Goal: Information Seeking & Learning: Learn about a topic

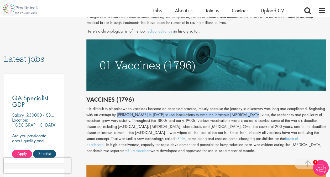
drag, startPoint x: 135, startPoint y: 113, endPoint x: 263, endPoint y: 116, distance: 127.7
click at [263, 116] on div "It is difficult to pinpoint when vaccines became an accepted practice, mostly b…" at bounding box center [206, 130] width 240 height 48
copy div "[PERSON_NAME] in [DATE] to use inoculations to tame the infamous [MEDICAL_DATA]…"
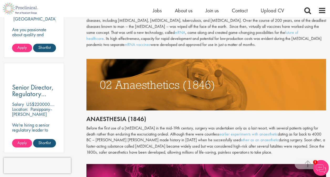
scroll to position [358, 0]
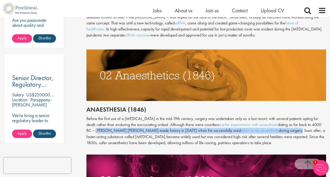
drag, startPoint x: 97, startPoint y: 130, endPoint x: 271, endPoint y: 133, distance: 174.4
click at [271, 133] on p "Before the first use of a [MEDICAL_DATA] in the mid-19th century, surgery was u…" at bounding box center [206, 131] width 240 height 30
copy p "[PERSON_NAME] [PERSON_NAME] made history in [DATE] when he successfully used et…"
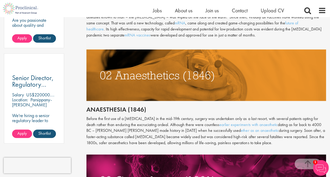
click at [141, 140] on p "Before the first use of a [MEDICAL_DATA] in the mid-19th century, surgery was u…" at bounding box center [206, 131] width 240 height 30
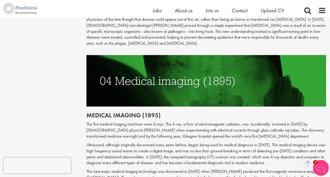
scroll to position [578, 0]
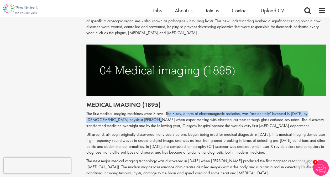
drag, startPoint x: 166, startPoint y: 113, endPoint x: 143, endPoint y: 120, distance: 24.3
click at [143, 120] on p "The first medical imaging machines were X-rays. The X-ray, a form of electromag…" at bounding box center [206, 120] width 240 height 18
copy p "he X-ray, a form of electromagnetic radiation, was ‘accidentally’ invented in […"
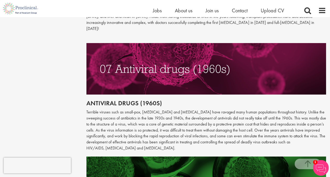
scroll to position [978, 0]
